Goal: Navigation & Orientation: Go to known website

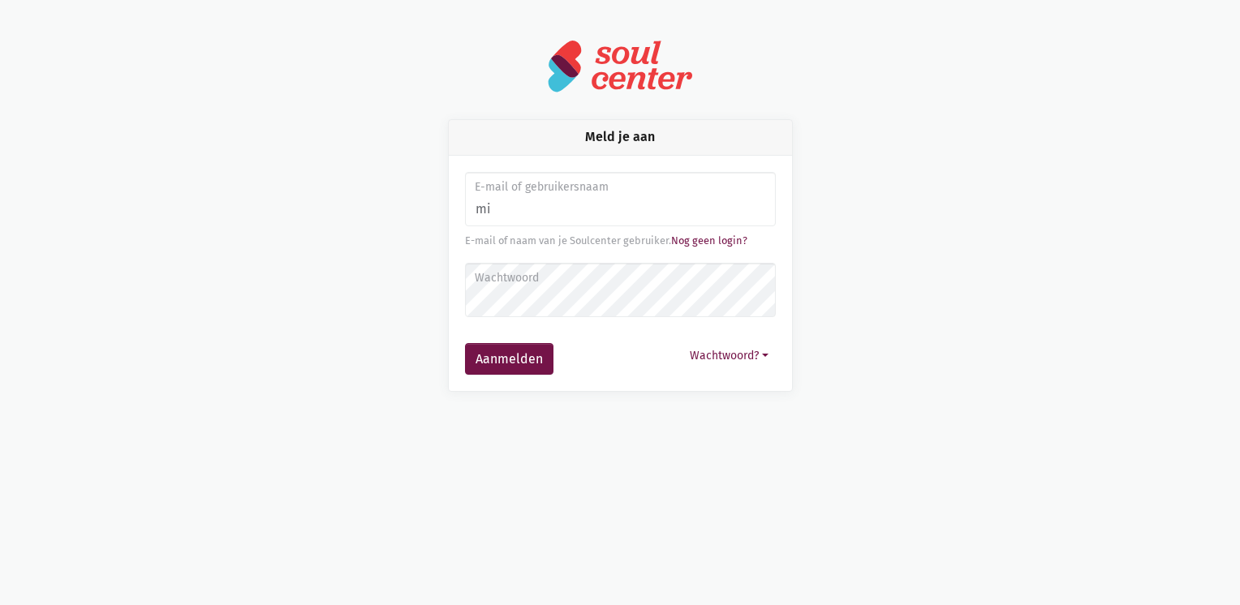
type input "[EMAIL_ADDRESS][DOMAIN_NAME]"
click at [594, 276] on label "Wachtwoord" at bounding box center [620, 278] width 290 height 18
click at [477, 362] on button "Aanmelden" at bounding box center [509, 359] width 88 height 32
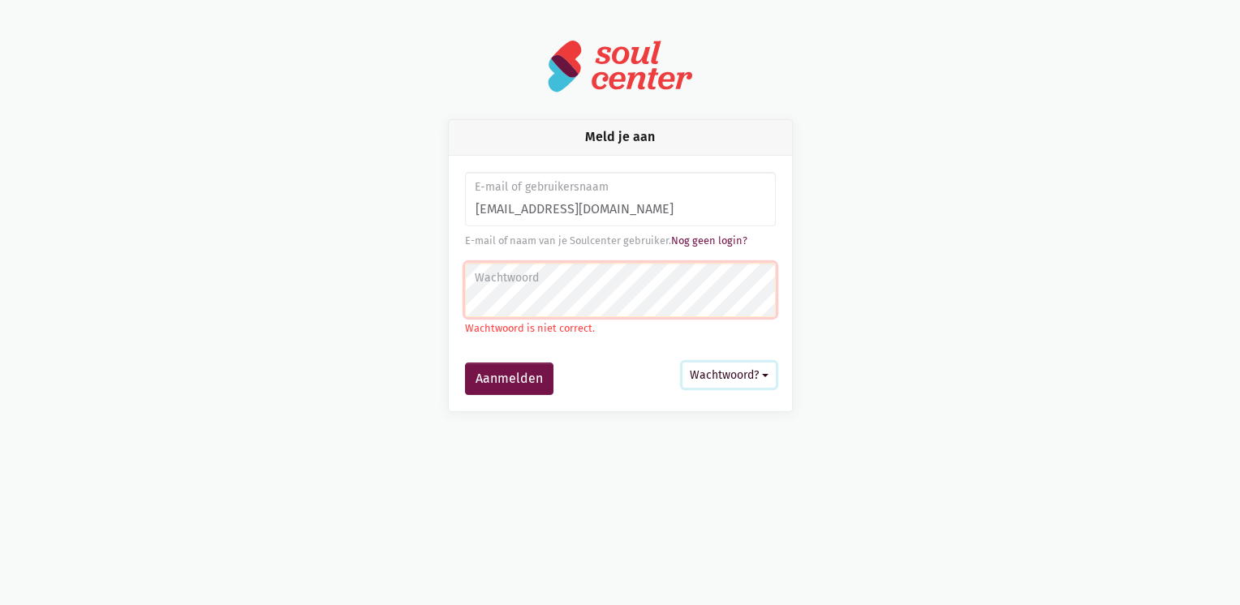
click at [734, 373] on button "Wachtwoord?" at bounding box center [728, 375] width 93 height 25
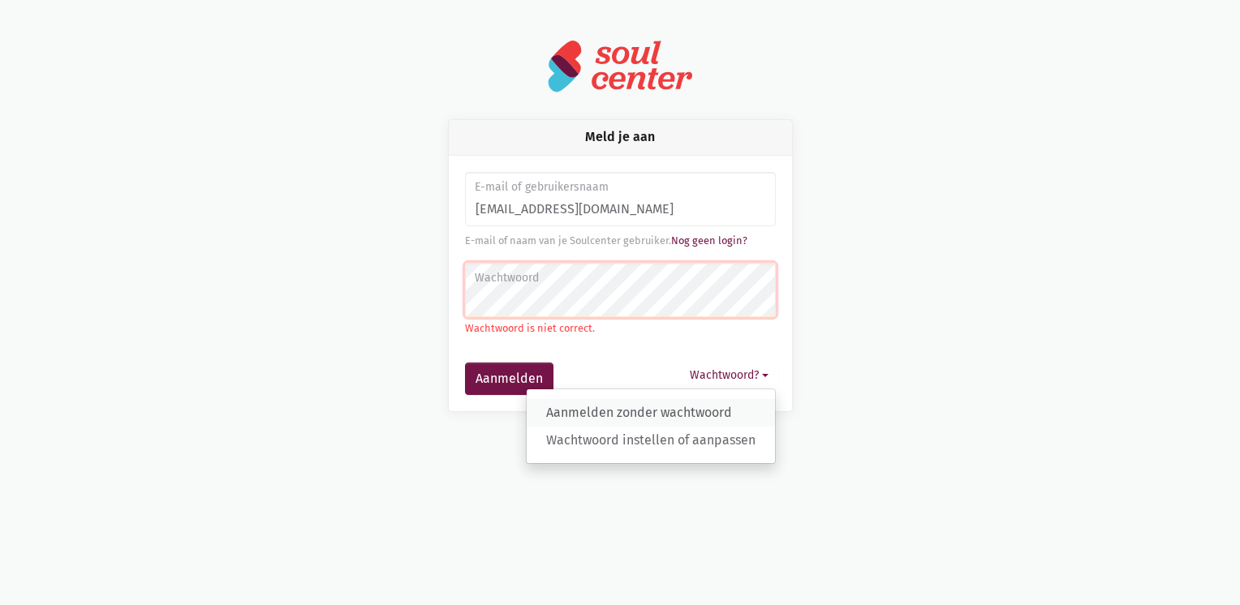
click at [724, 415] on link "Aanmelden zonder wachtwoord" at bounding box center [651, 413] width 248 height 28
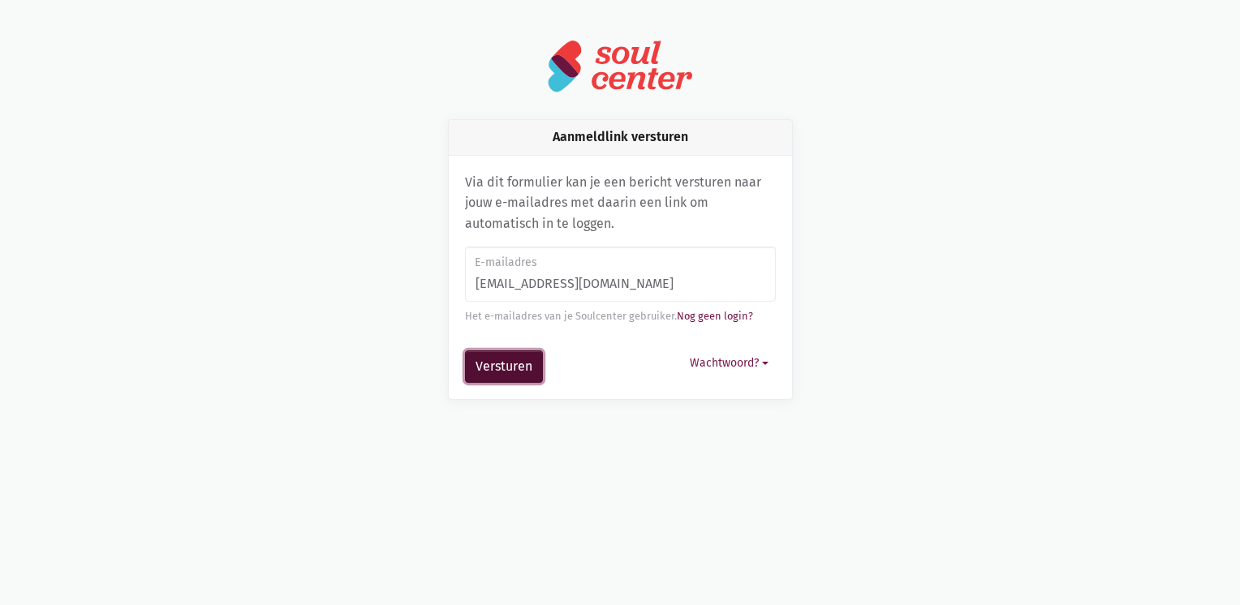
click at [522, 369] on button "Versturen" at bounding box center [504, 366] width 78 height 32
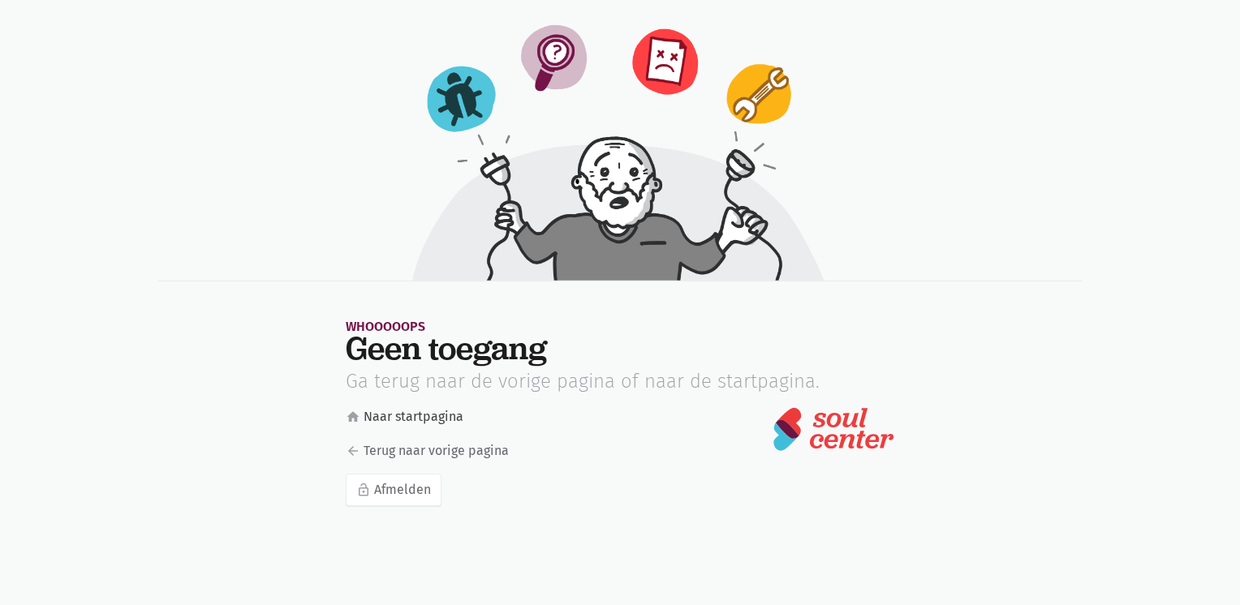
click at [457, 419] on link "home Naar startpagina" at bounding box center [473, 416] width 254 height 21
